Goal: Task Accomplishment & Management: Manage account settings

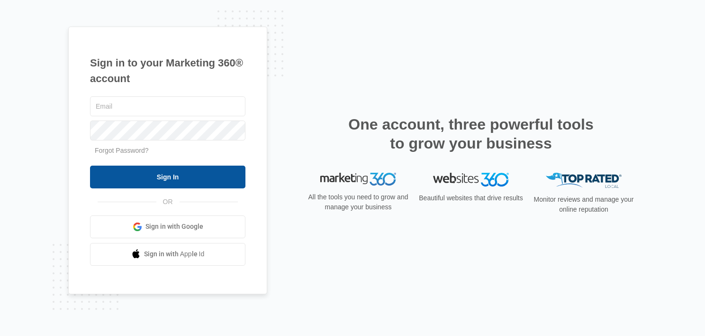
type input "[EMAIL_ADDRESS][DOMAIN_NAME]"
click at [161, 173] on input "Sign In" at bounding box center [167, 176] width 155 height 23
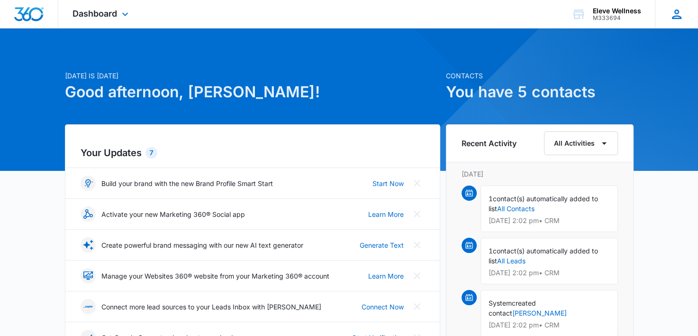
click at [676, 18] on icon at bounding box center [676, 13] width 9 height 9
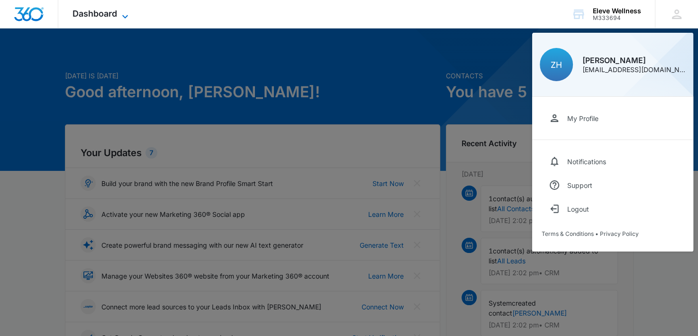
click at [108, 11] on span "Dashboard" at bounding box center [95, 14] width 45 height 10
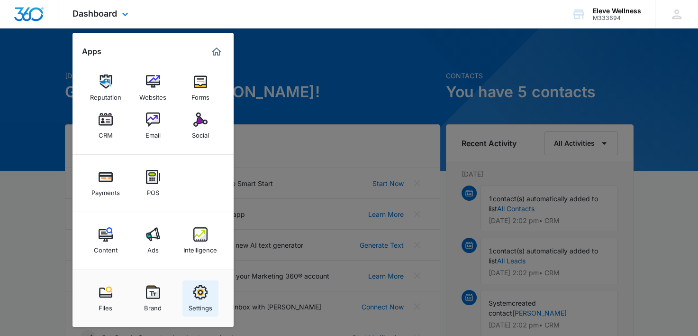
click at [202, 292] on img at bounding box center [200, 292] width 14 height 14
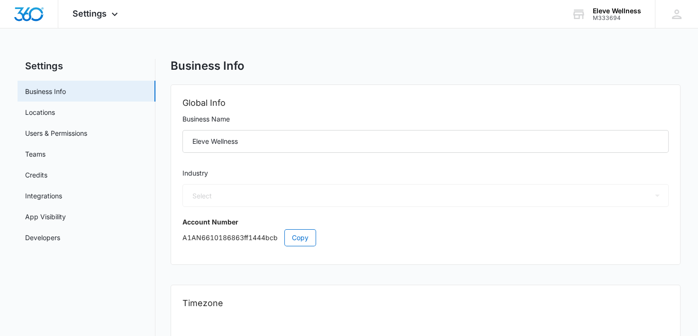
select select "13"
select select "US"
select select "America/[GEOGRAPHIC_DATA]"
click at [78, 137] on link "Users & Permissions" at bounding box center [56, 133] width 62 height 10
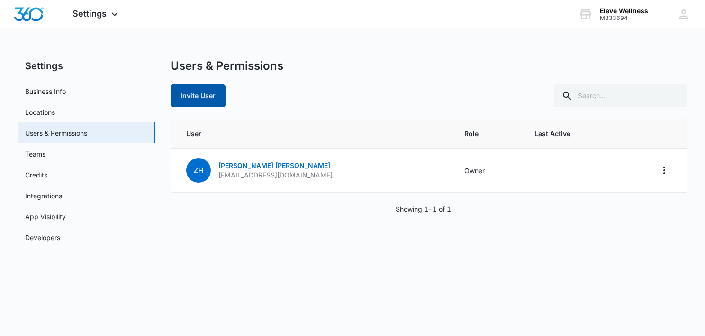
click at [199, 95] on button "Invite User" at bounding box center [198, 95] width 55 height 23
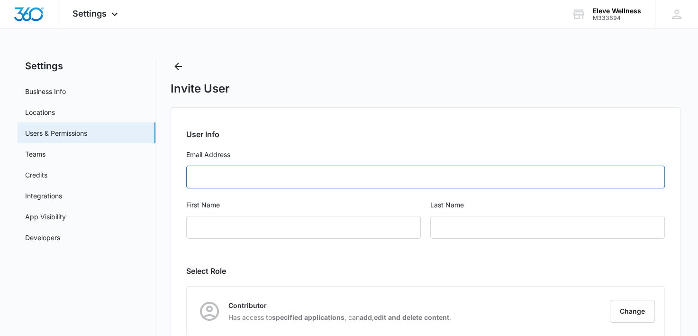
click at [265, 184] on input "Email Address" at bounding box center [425, 176] width 479 height 23
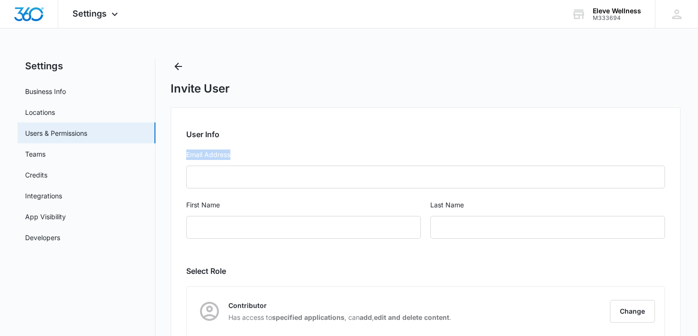
drag, startPoint x: 698, startPoint y: 116, endPoint x: 700, endPoint y: 165, distance: 49.4
click at [698, 165] on html "Settings Apps Reputation Websites Forms CRM Email Social Payments POS Content A…" at bounding box center [349, 168] width 698 height 336
